Goal: Information Seeking & Learning: Check status

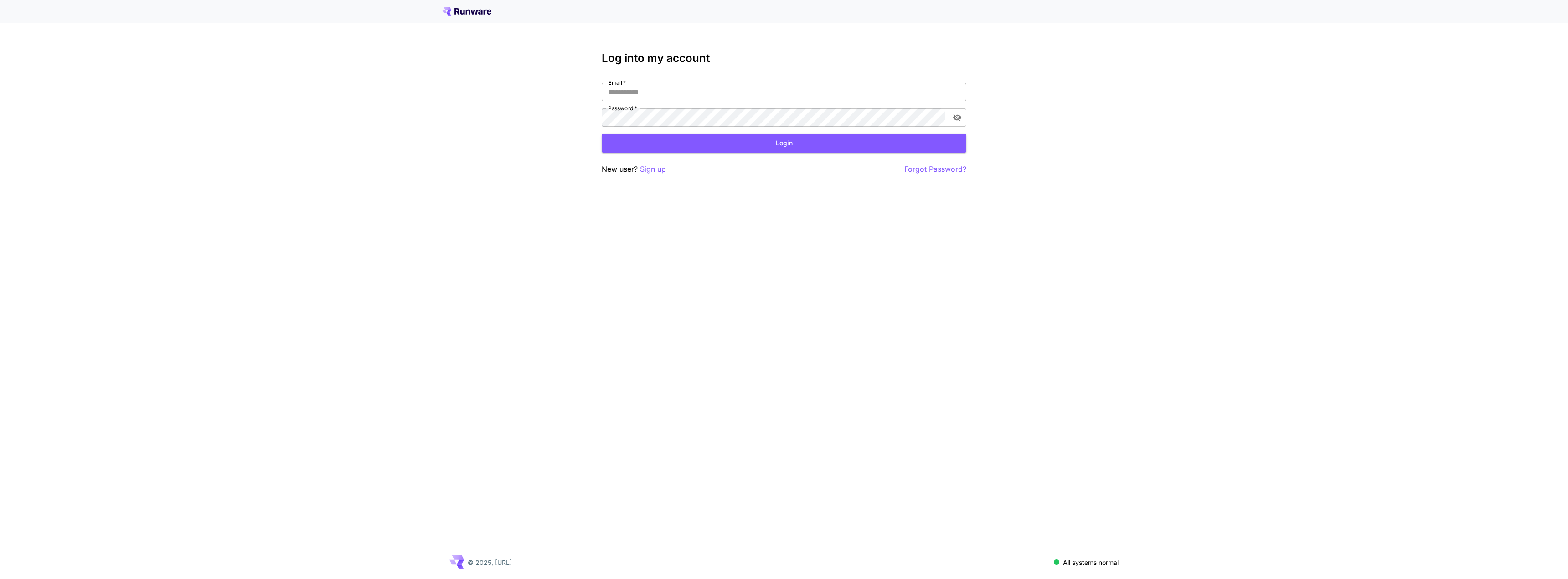
type input "**********"
click at [775, 145] on button "Login" at bounding box center [783, 143] width 365 height 19
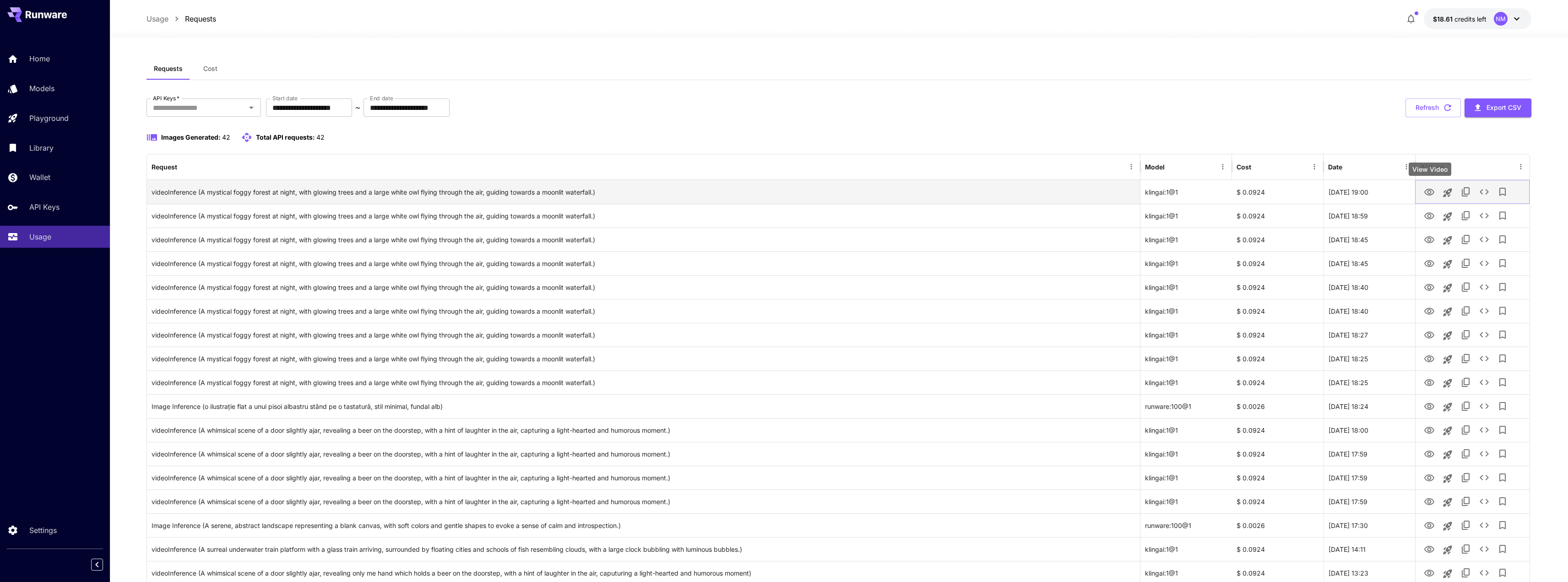
click at [1430, 192] on icon "View Video" at bounding box center [1429, 193] width 11 height 11
click at [770, 110] on div "**********" at bounding box center [839, 108] width 1385 height 19
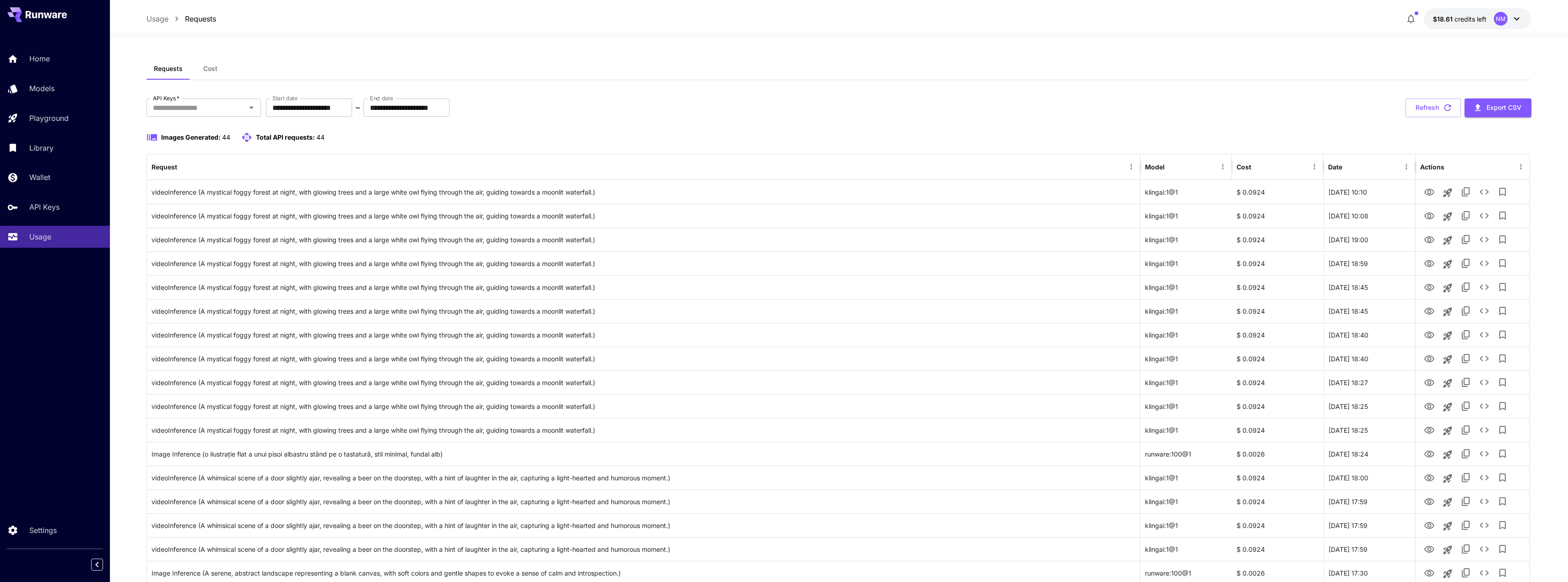
click at [1292, 79] on div "Requests Cost" at bounding box center [839, 68] width 1385 height 23
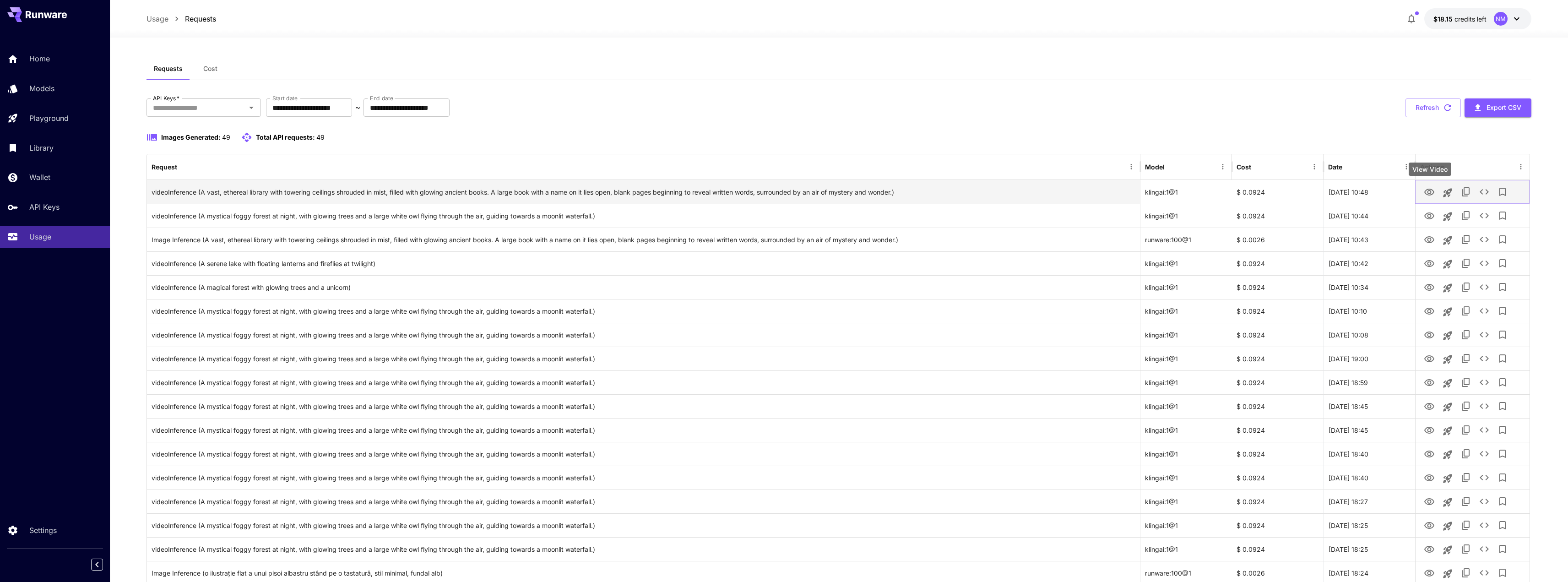
click at [1429, 190] on icon "View Video" at bounding box center [1429, 192] width 10 height 7
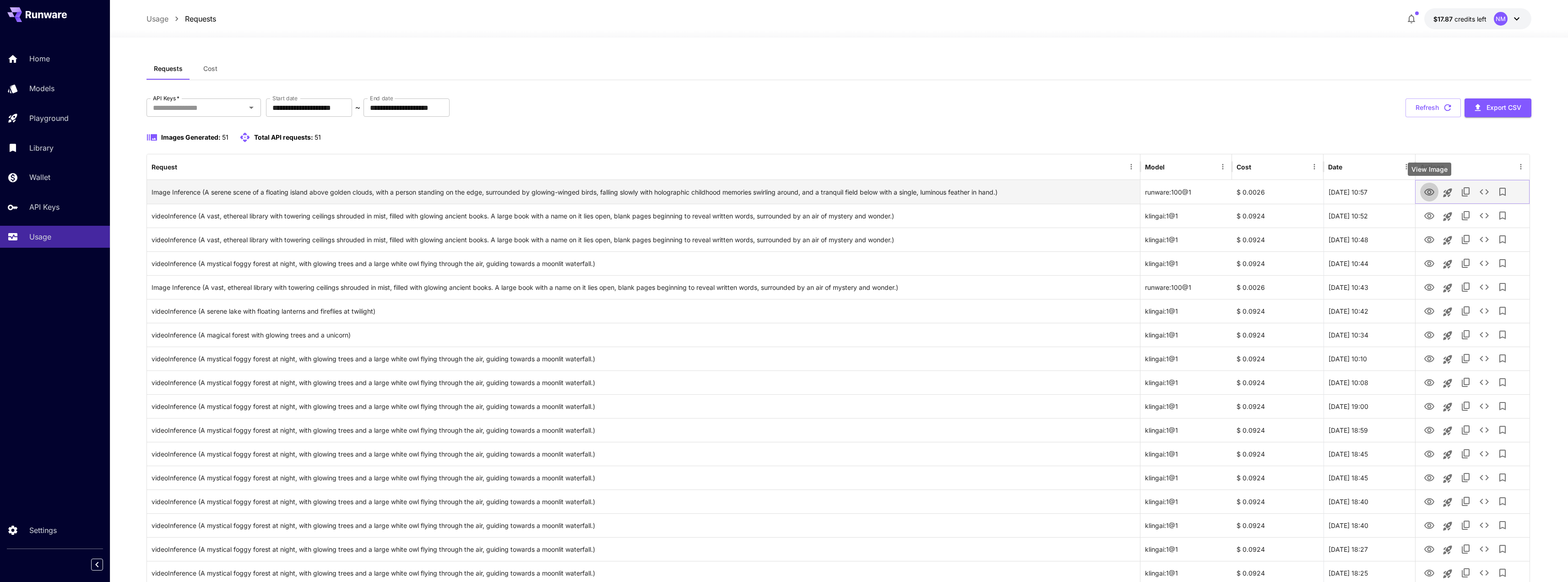
click at [1429, 195] on icon "View Image" at bounding box center [1429, 192] width 10 height 7
click at [1021, 101] on div "**********" at bounding box center [839, 108] width 1385 height 19
click at [1142, 107] on div "**********" at bounding box center [839, 108] width 1385 height 19
click at [595, 147] on div "Images Generated: 51 Total API requests: 51" at bounding box center [839, 143] width 1385 height 22
click at [929, 105] on div "**********" at bounding box center [839, 108] width 1385 height 19
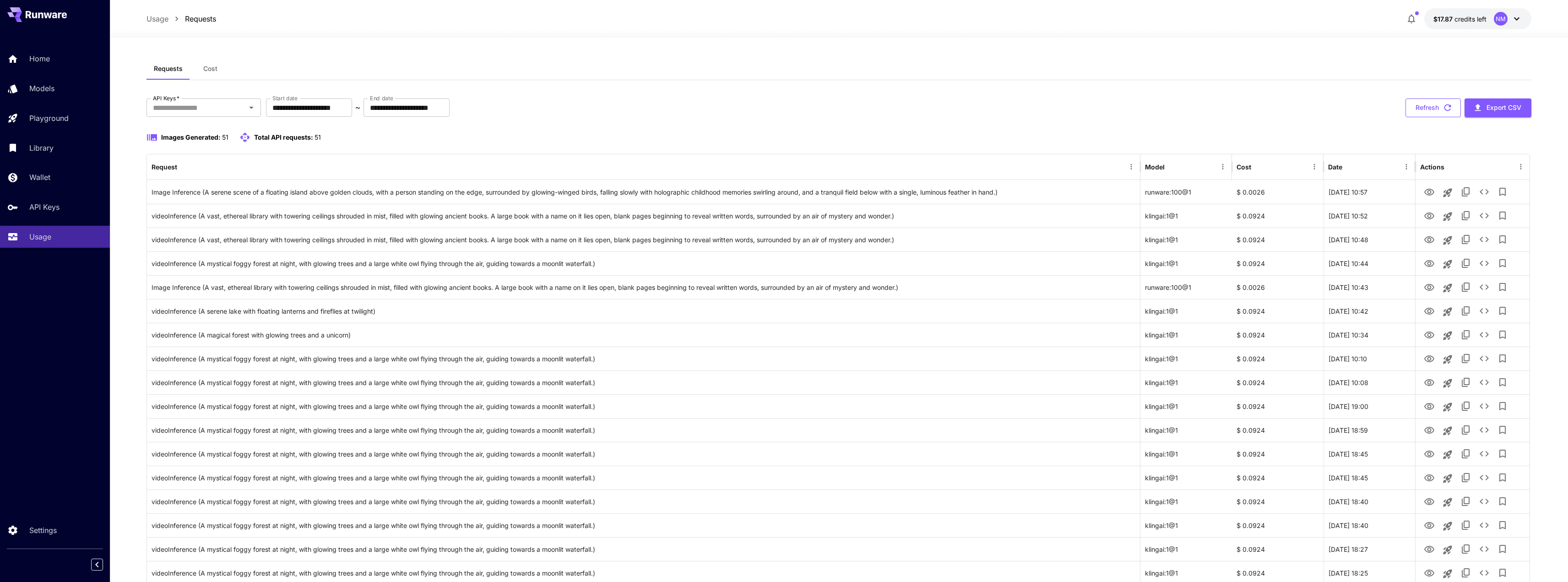
click at [1441, 107] on button "Refresh" at bounding box center [1433, 108] width 56 height 19
click at [1448, 109] on icon "button" at bounding box center [1448, 108] width 10 height 10
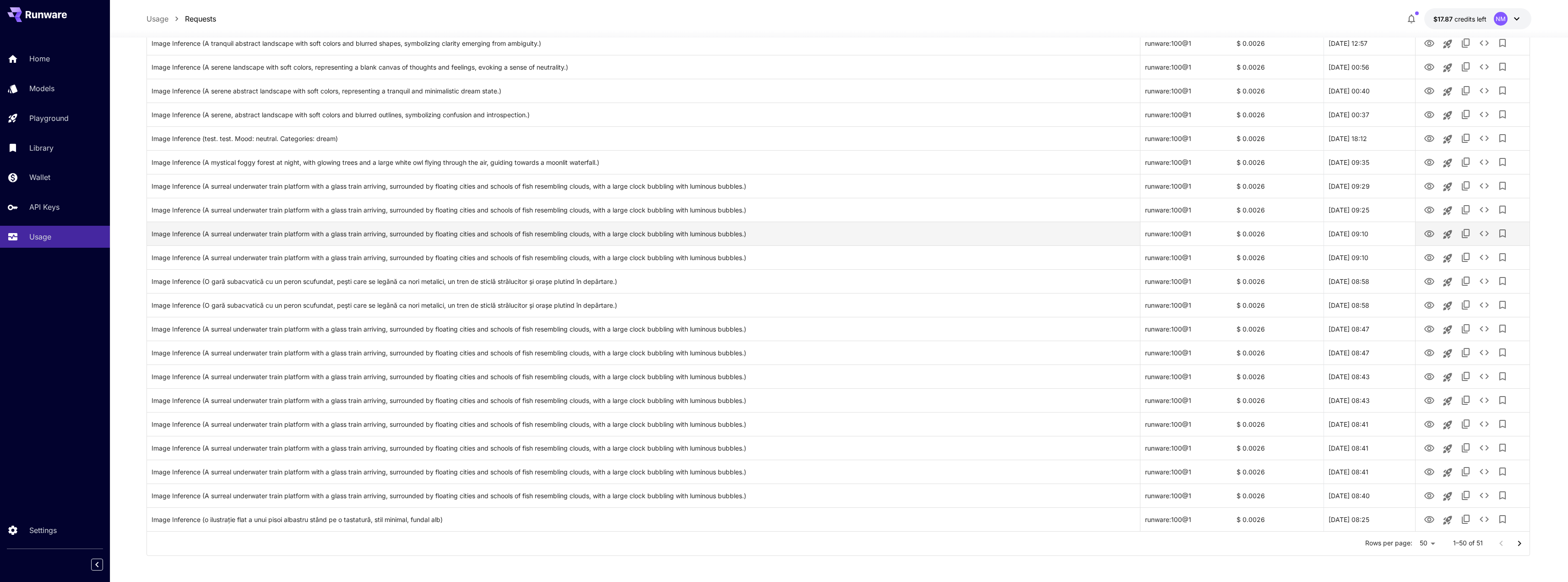
scroll to position [841, 0]
click at [1427, 515] on icon "View Image" at bounding box center [1429, 518] width 10 height 7
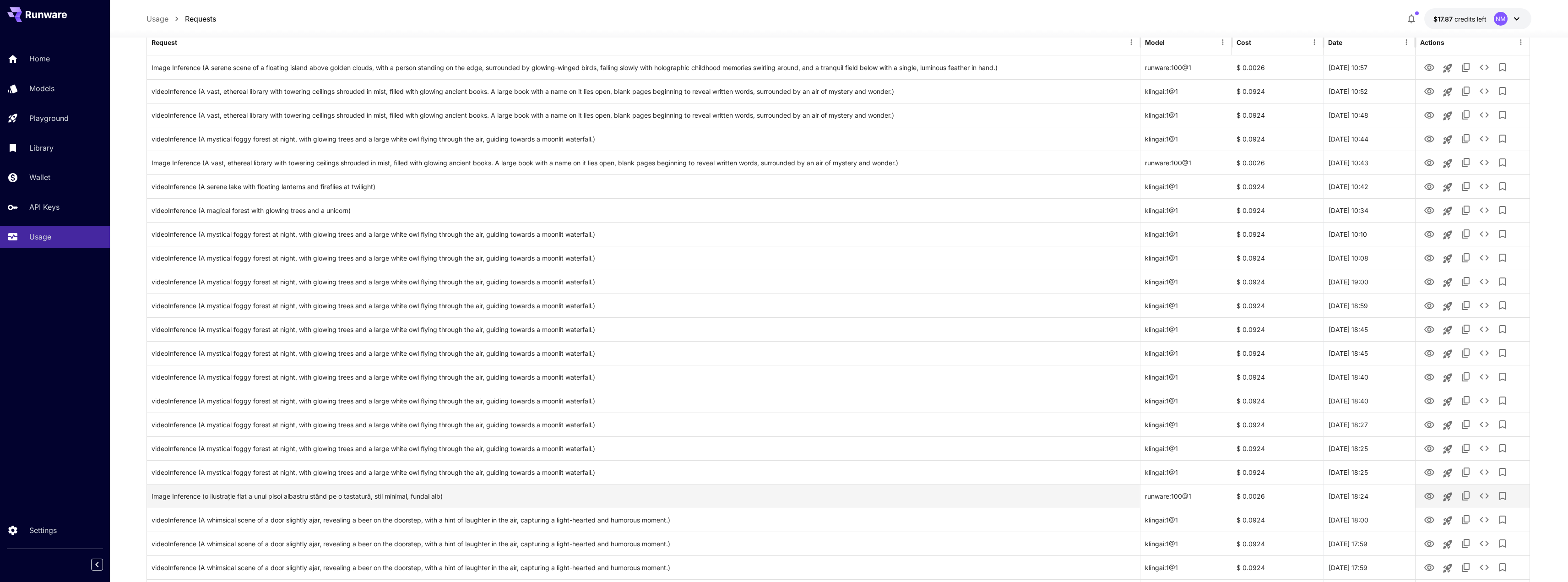
scroll to position [0, 0]
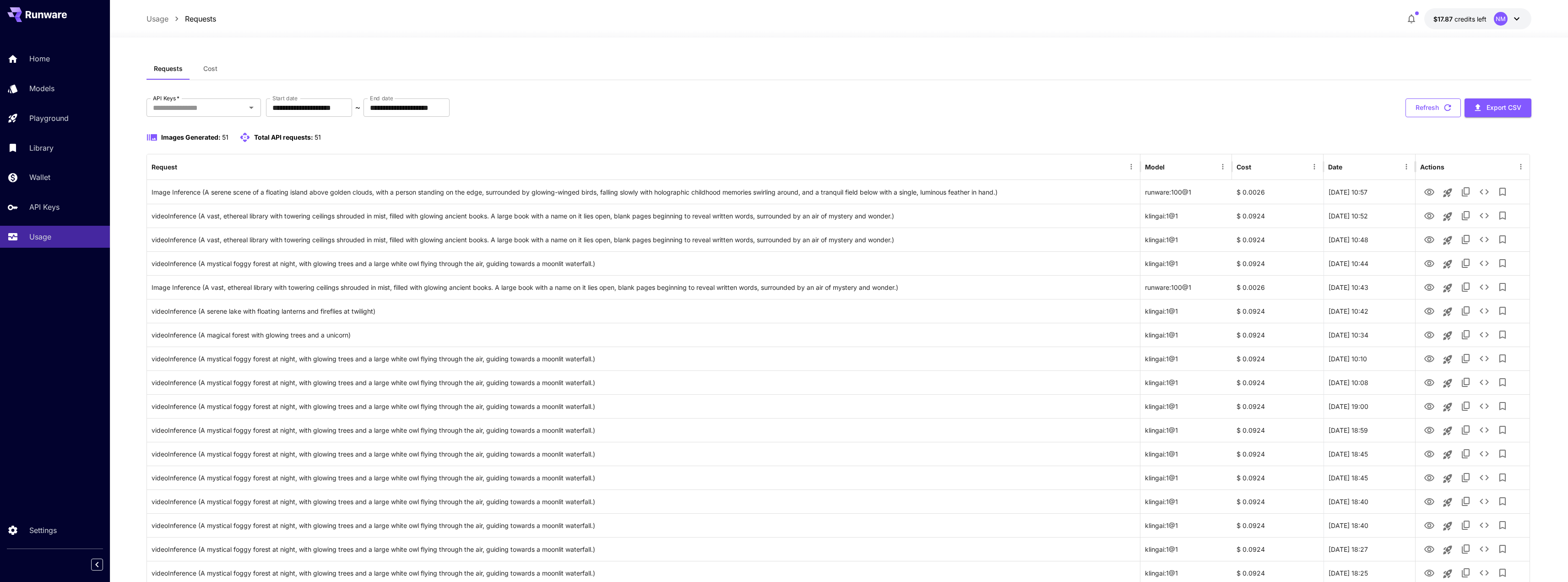
click at [1456, 109] on button "Refresh" at bounding box center [1433, 108] width 56 height 19
click at [1427, 134] on div "Images Generated: 51 Total API requests: 51" at bounding box center [839, 138] width 1385 height 11
click at [1450, 111] on icon "button" at bounding box center [1448, 108] width 10 height 10
click at [1446, 105] on icon "button" at bounding box center [1448, 108] width 10 height 10
click at [1449, 107] on icon "button" at bounding box center [1448, 108] width 7 height 7
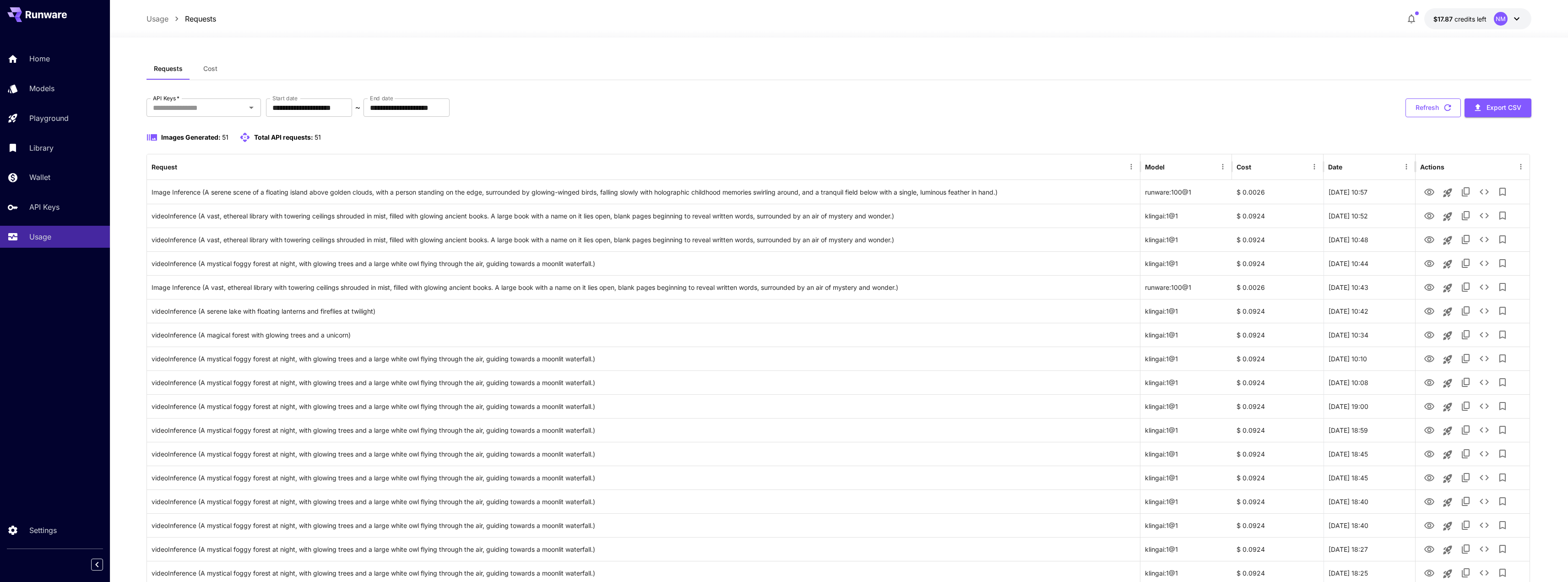
click at [1445, 106] on icon "button" at bounding box center [1448, 108] width 7 height 7
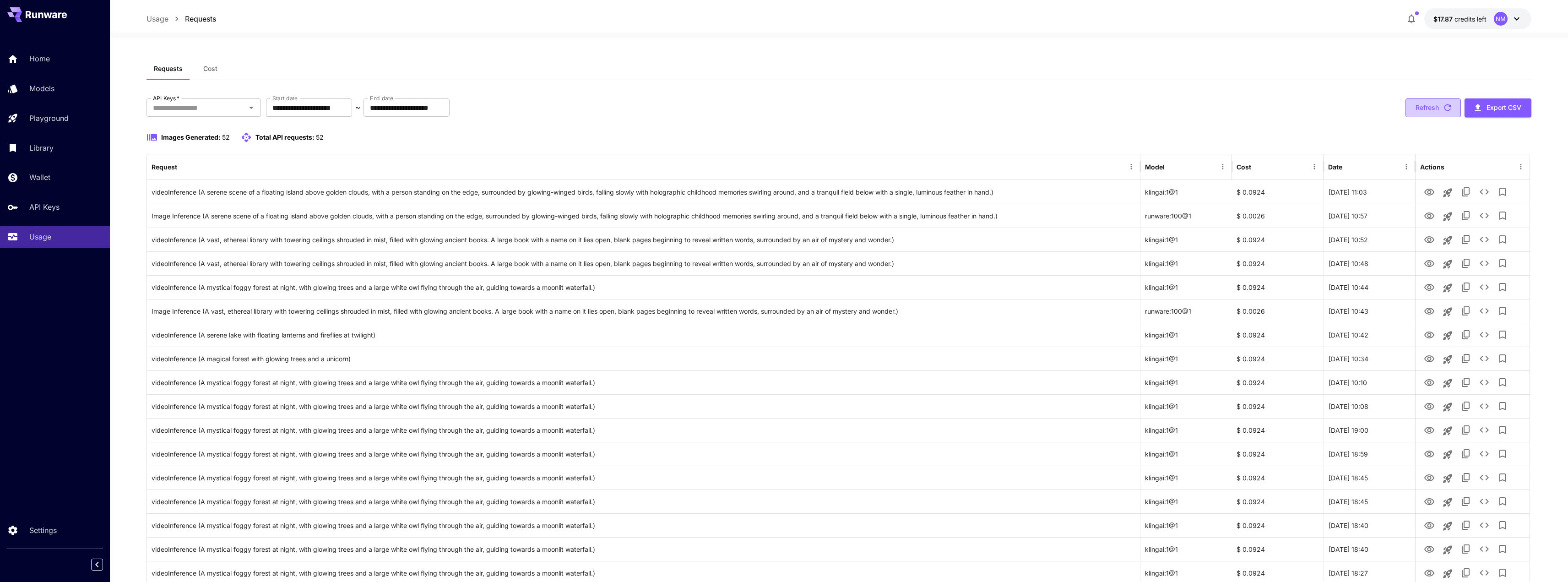
click at [1447, 108] on icon "button" at bounding box center [1448, 108] width 10 height 10
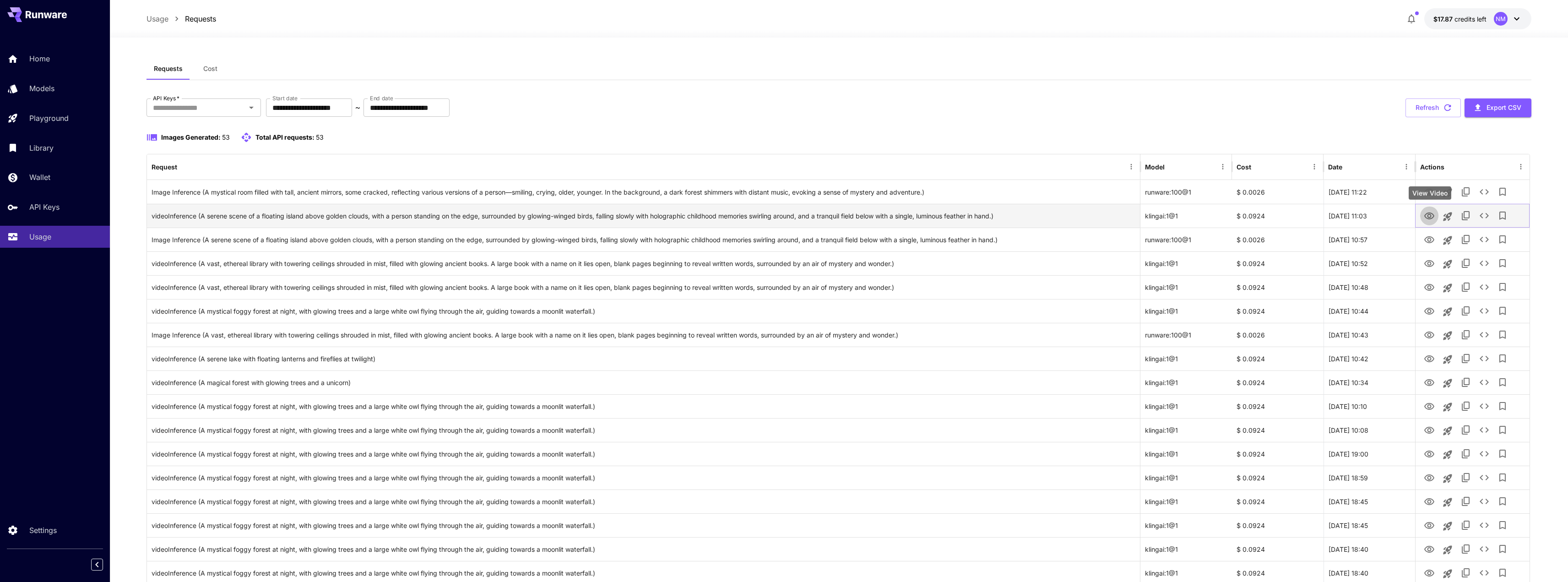
click at [1427, 218] on icon "View Video" at bounding box center [1429, 215] width 10 height 7
click at [1446, 103] on icon "button" at bounding box center [1448, 108] width 10 height 10
click at [1518, 20] on icon at bounding box center [1517, 19] width 11 height 11
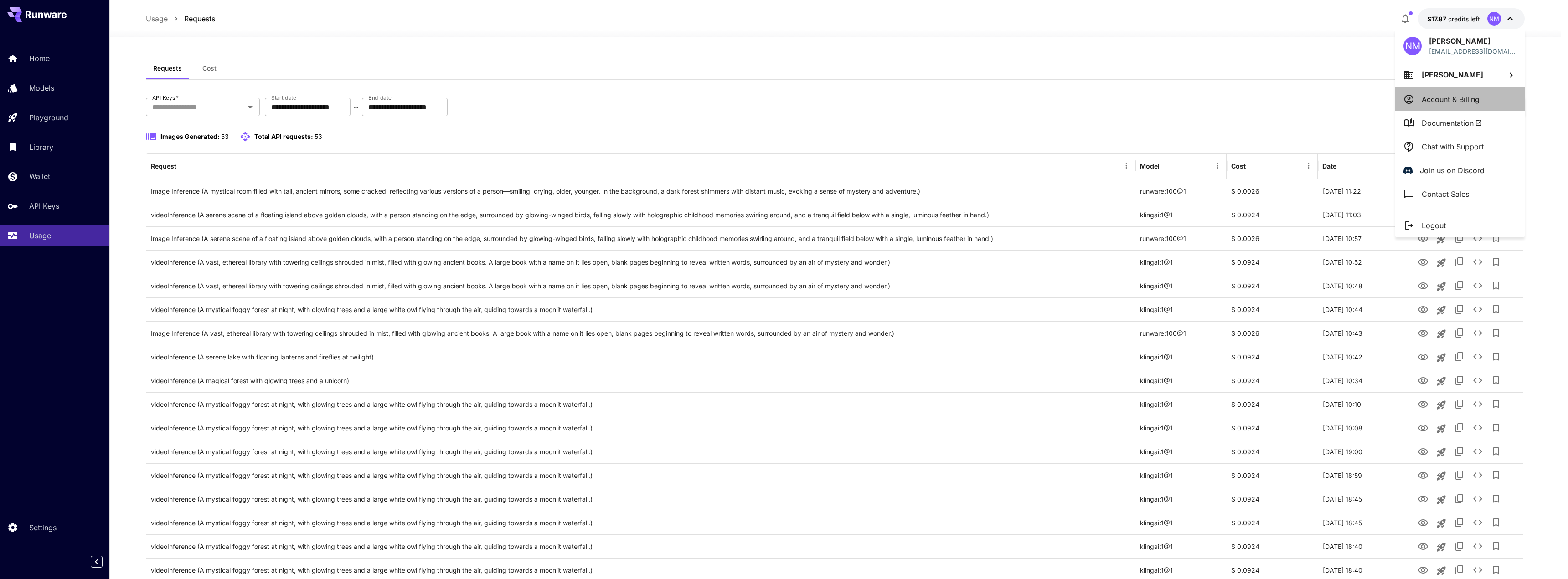
click at [1454, 97] on p "Account & Billing" at bounding box center [1451, 99] width 58 height 11
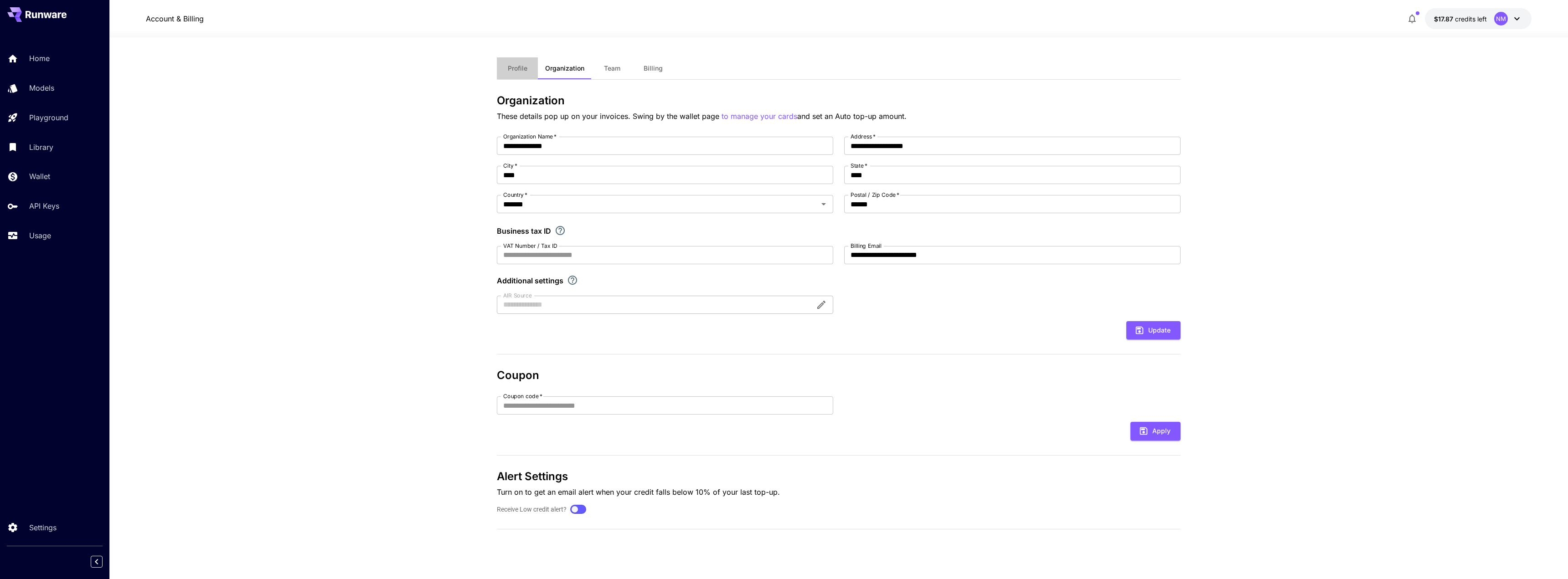
click at [513, 68] on span "Profile" at bounding box center [517, 68] width 19 height 8
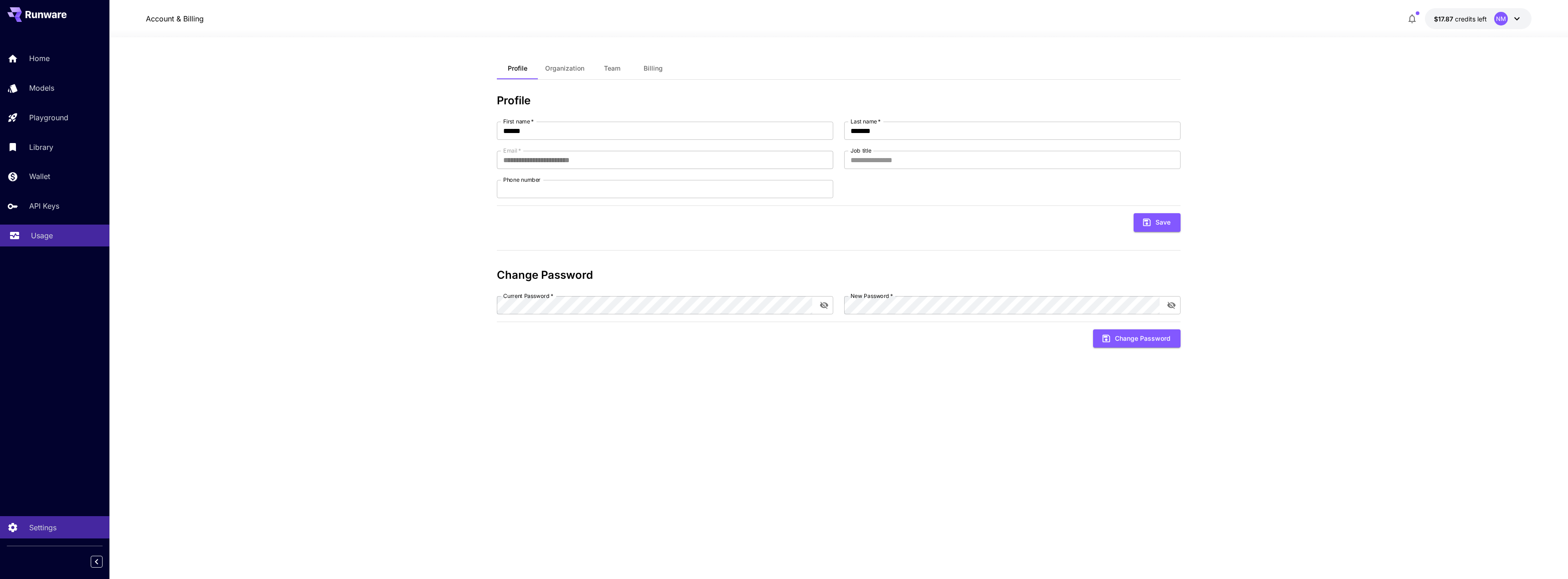
click at [54, 235] on div "Usage" at bounding box center [66, 235] width 71 height 11
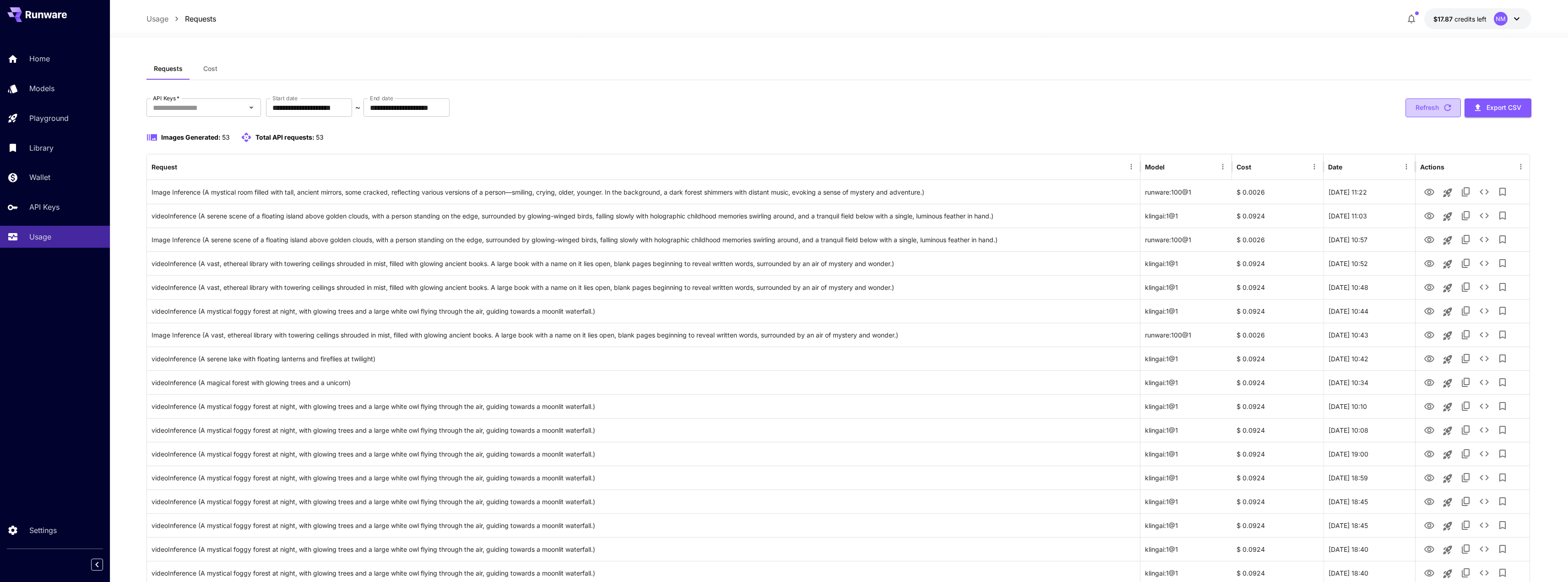
click at [1446, 106] on icon "button" at bounding box center [1448, 108] width 10 height 10
click at [1446, 108] on icon "button" at bounding box center [1448, 108] width 10 height 10
click at [1451, 109] on icon "button" at bounding box center [1448, 108] width 10 height 10
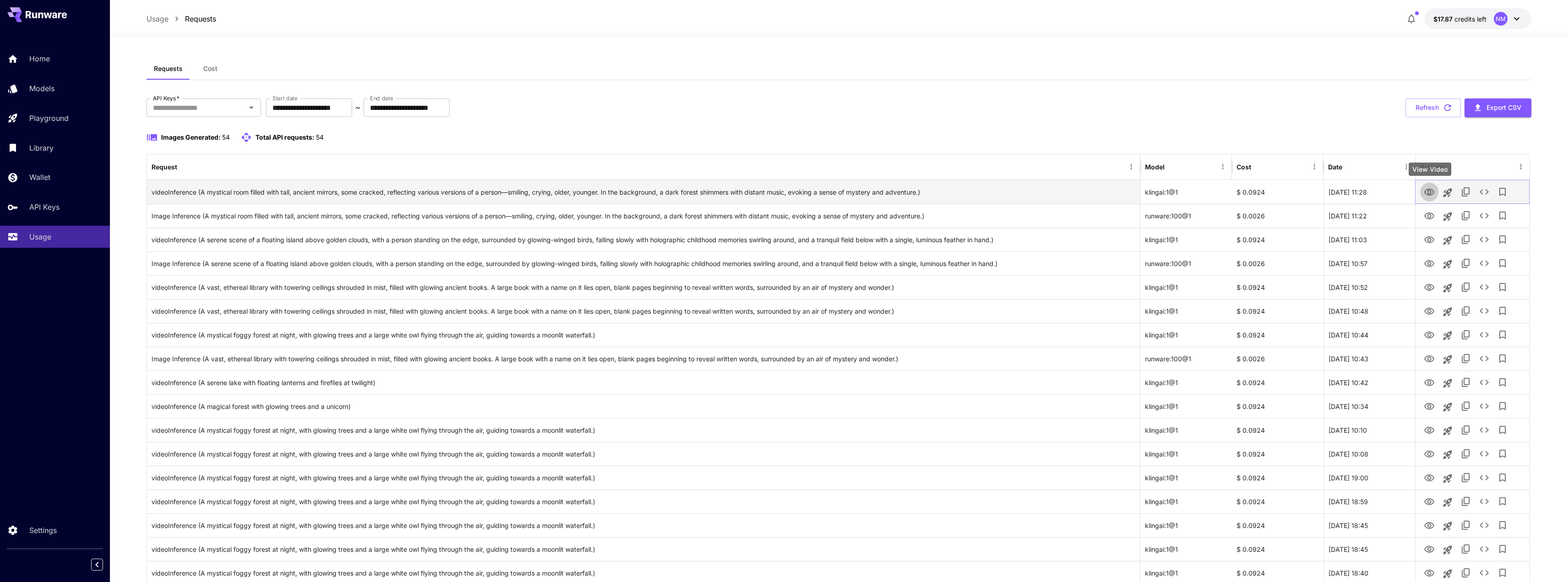
click at [1429, 189] on icon "View Video" at bounding box center [1429, 192] width 10 height 7
drag, startPoint x: 1273, startPoint y: 191, endPoint x: 1239, endPoint y: 193, distance: 34.1
click at [1239, 193] on div "$ 0.0924" at bounding box center [1278, 191] width 92 height 24
click at [1146, 112] on div "**********" at bounding box center [839, 108] width 1385 height 19
